Goal: Find specific page/section

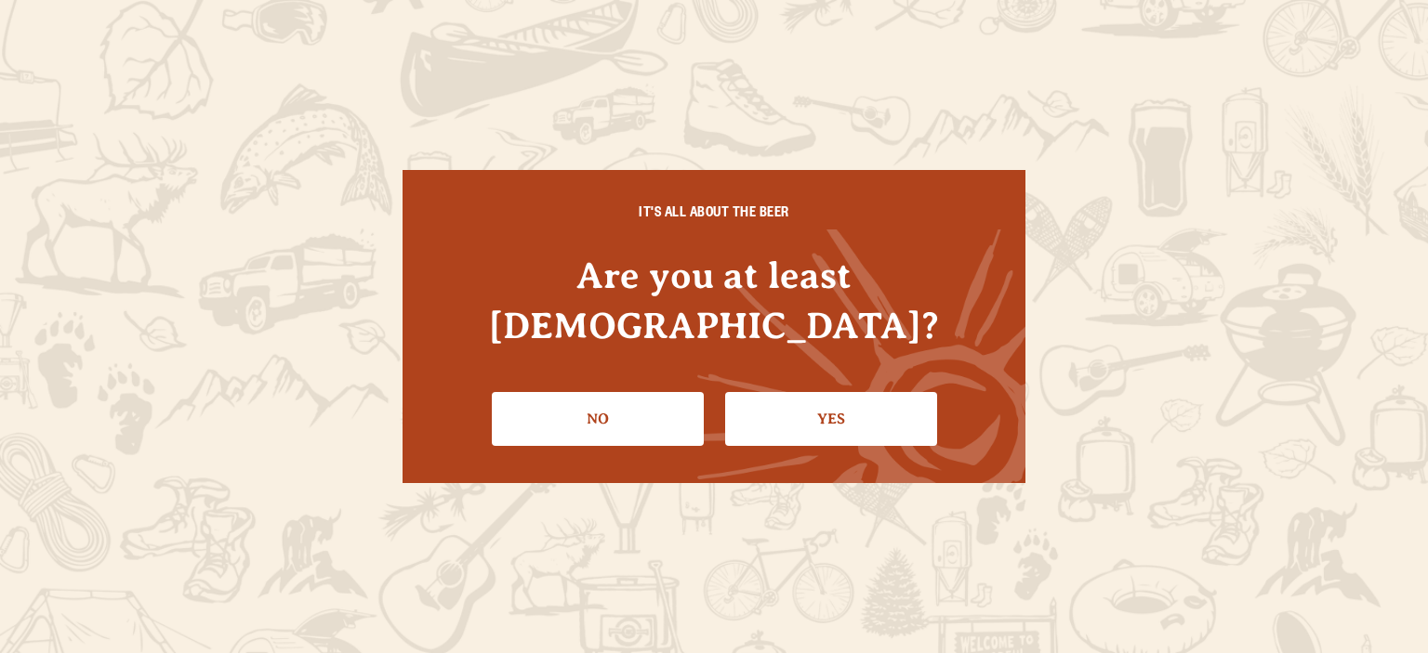
click at [778, 392] on link "Yes" at bounding box center [831, 419] width 212 height 54
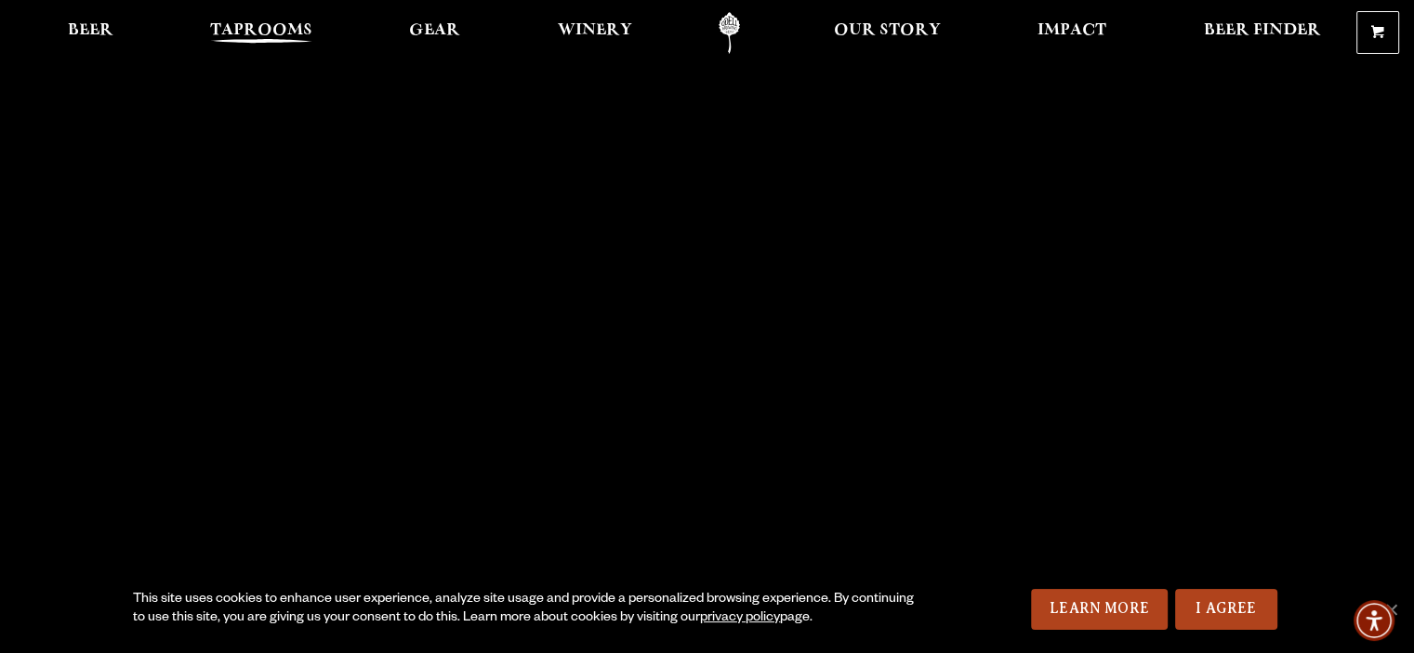
click at [226, 36] on span "Taprooms" at bounding box center [261, 30] width 102 height 15
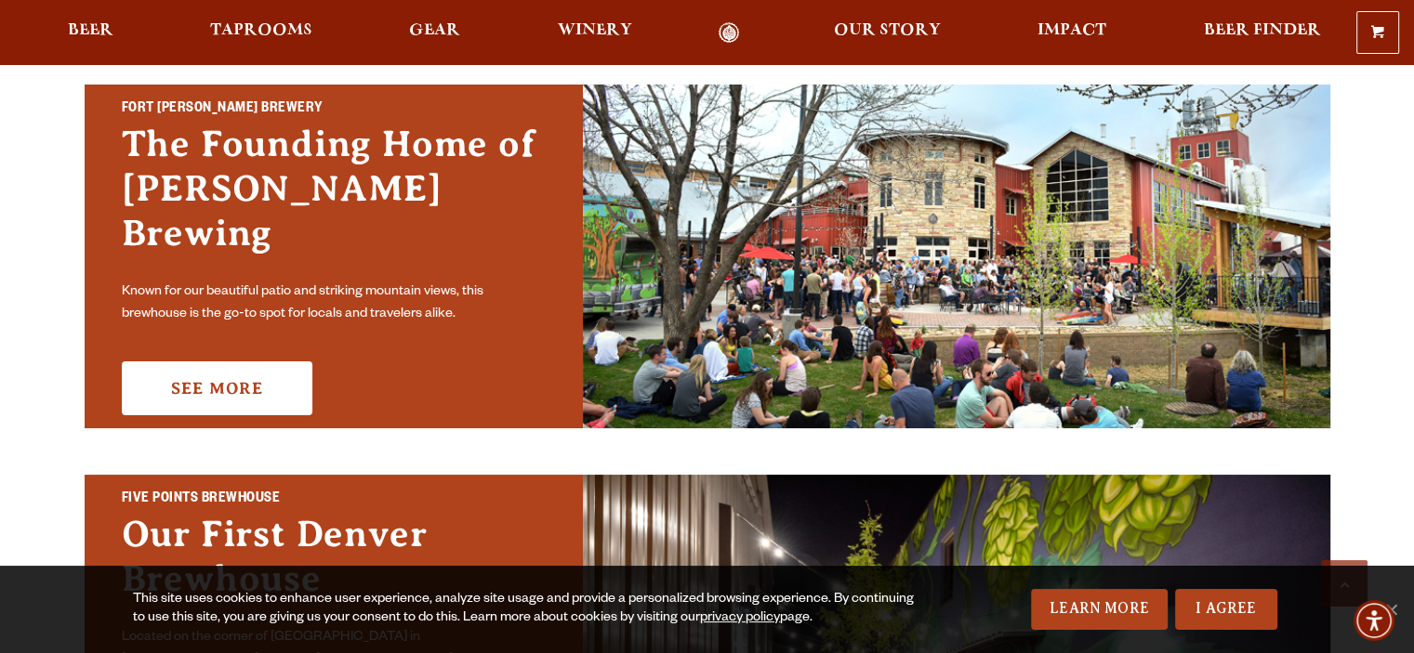
scroll to position [465, 0]
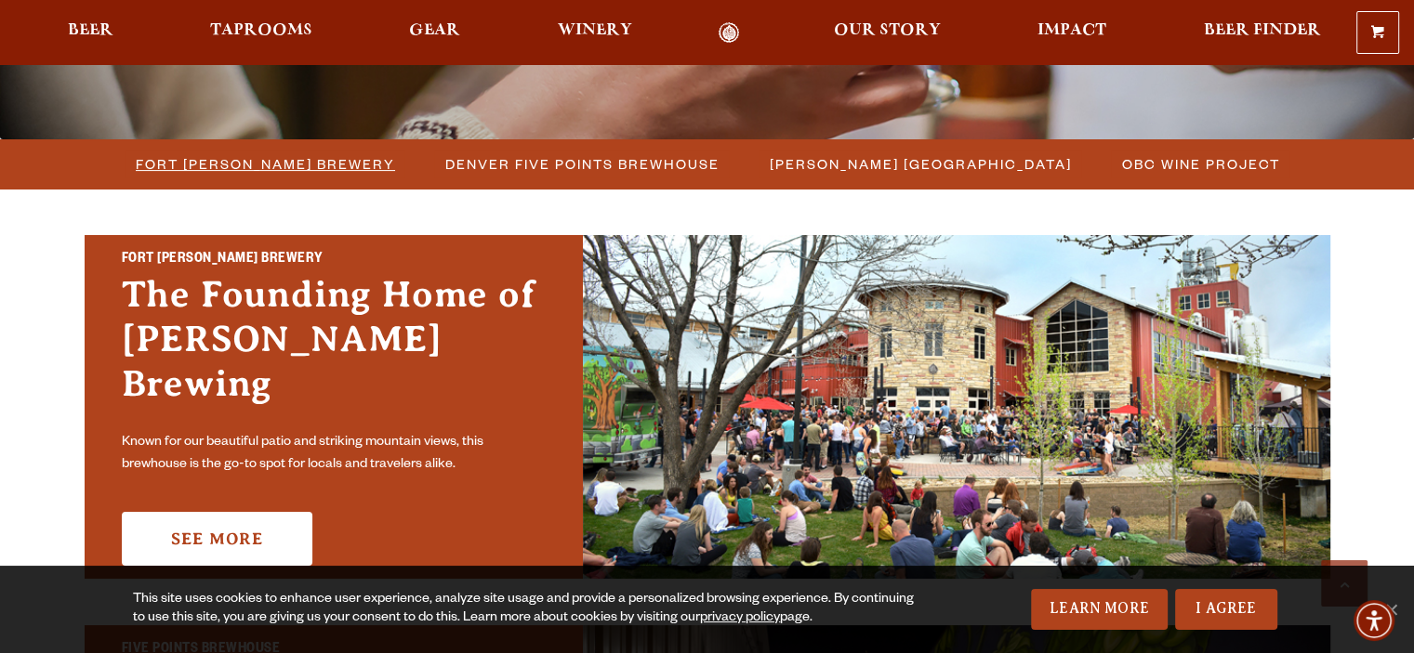
click at [260, 159] on span "Fort [PERSON_NAME] Brewery" at bounding box center [265, 164] width 259 height 27
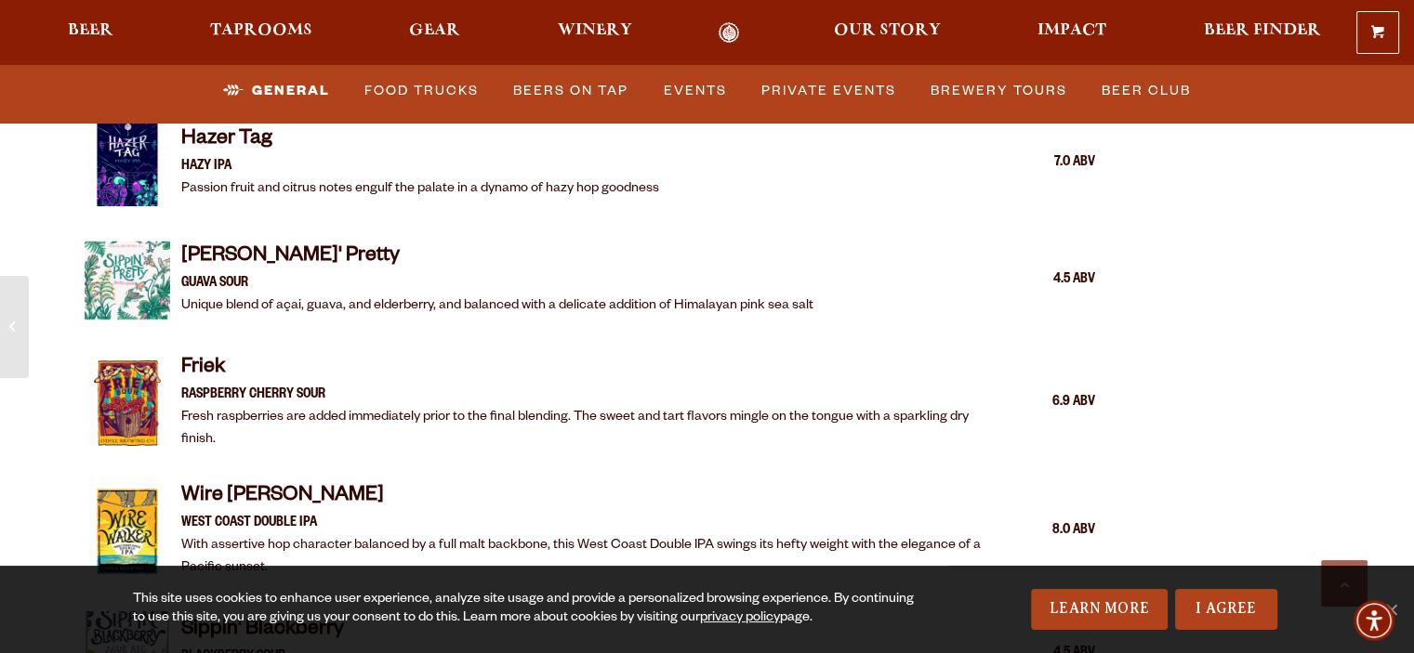
scroll to position [2881, 0]
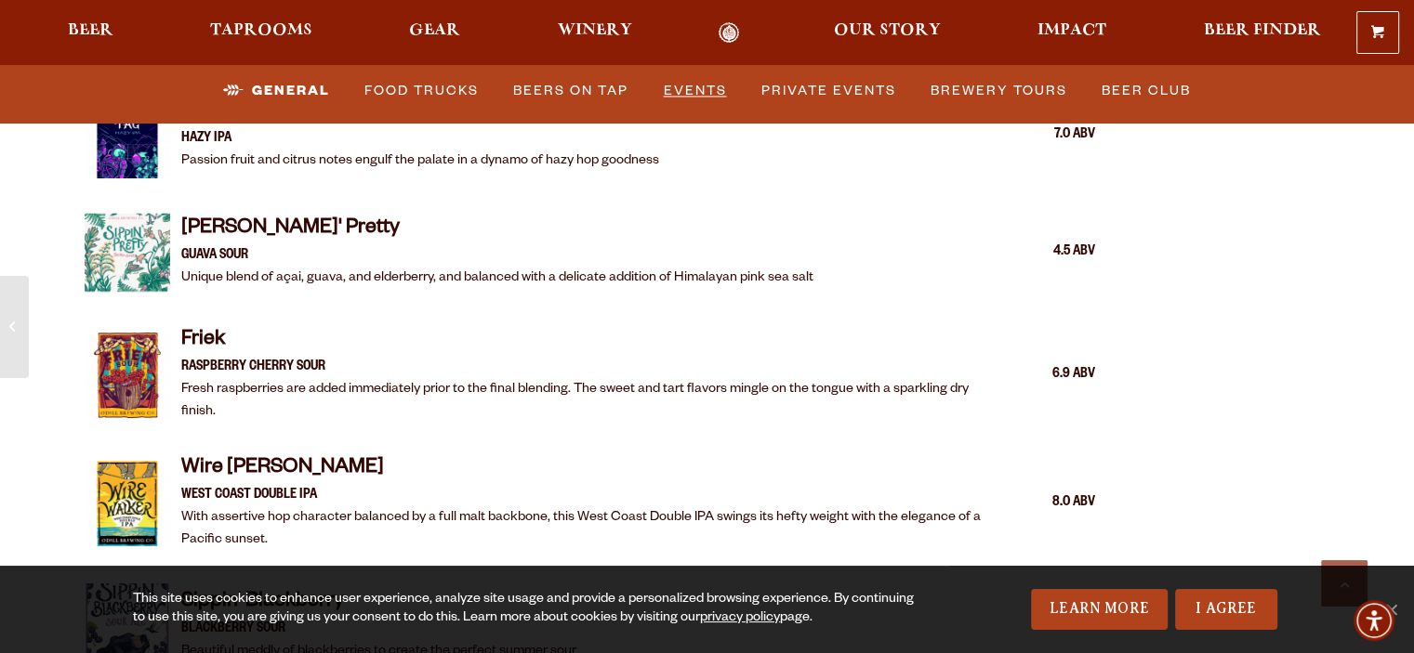
click at [704, 94] on link "Events" at bounding box center [695, 91] width 78 height 43
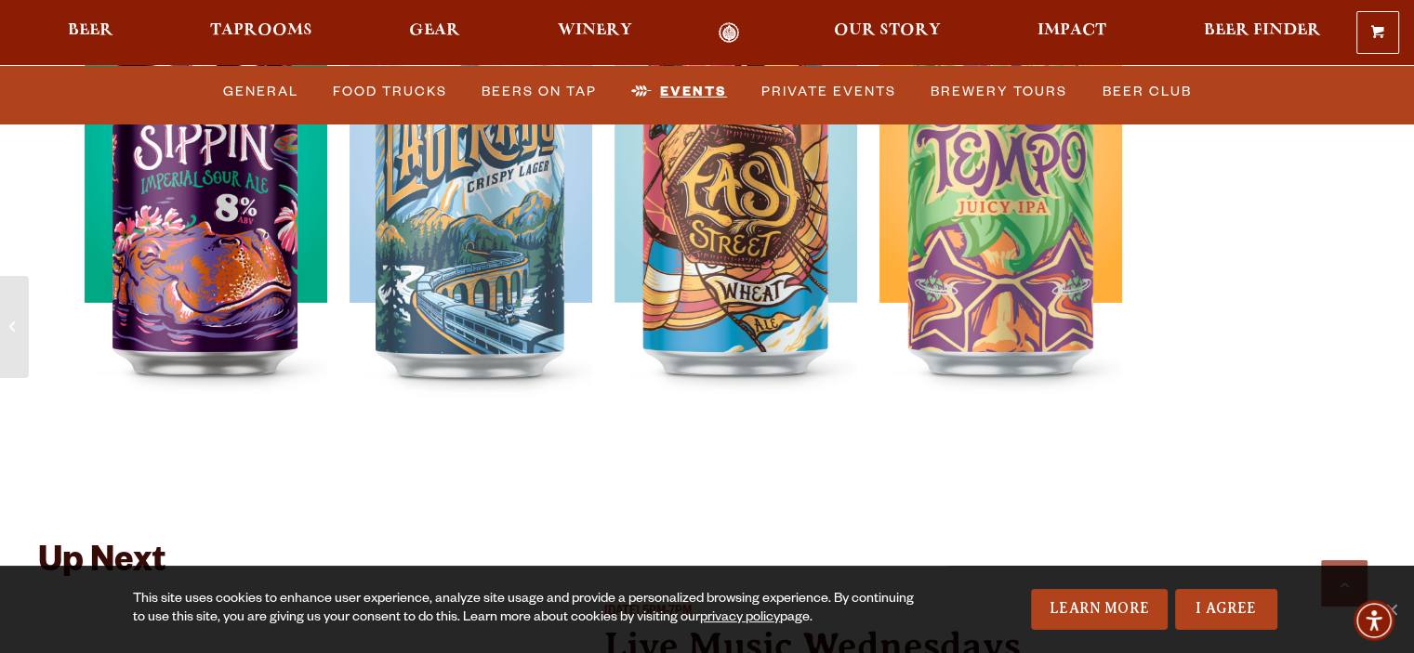
scroll to position [6144, 0]
